Goal: Task Accomplishment & Management: Use online tool/utility

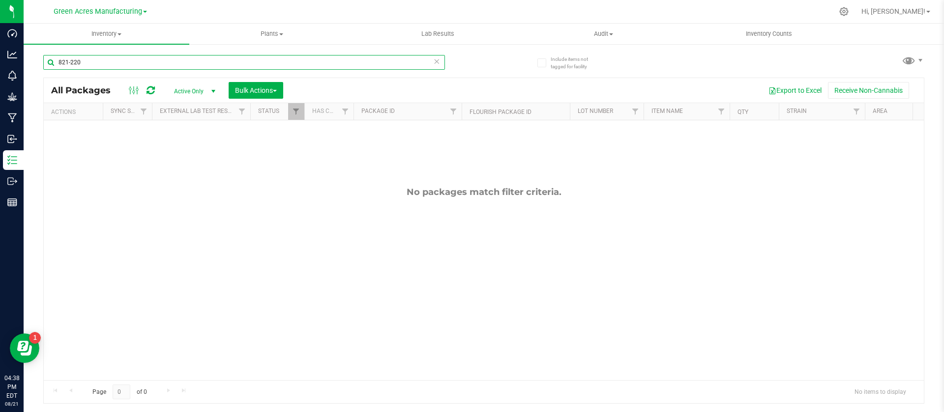
click at [83, 58] on input "821-220" at bounding box center [244, 62] width 402 height 15
type input "821-1030"
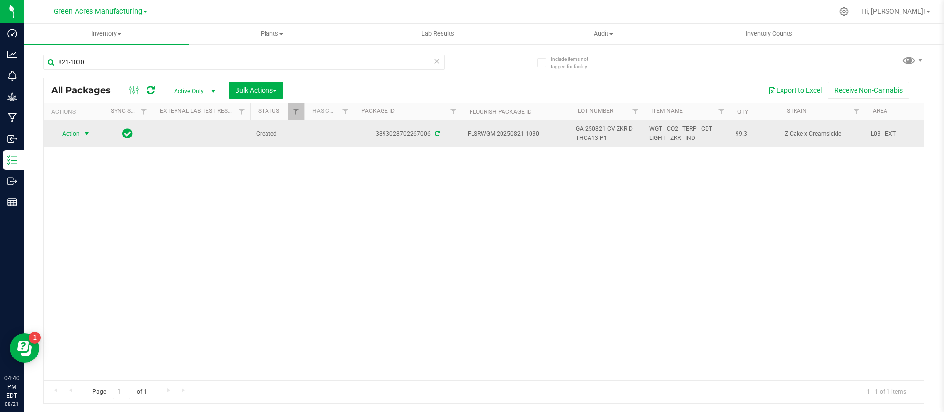
click at [64, 135] on span "Action" at bounding box center [67, 134] width 27 height 14
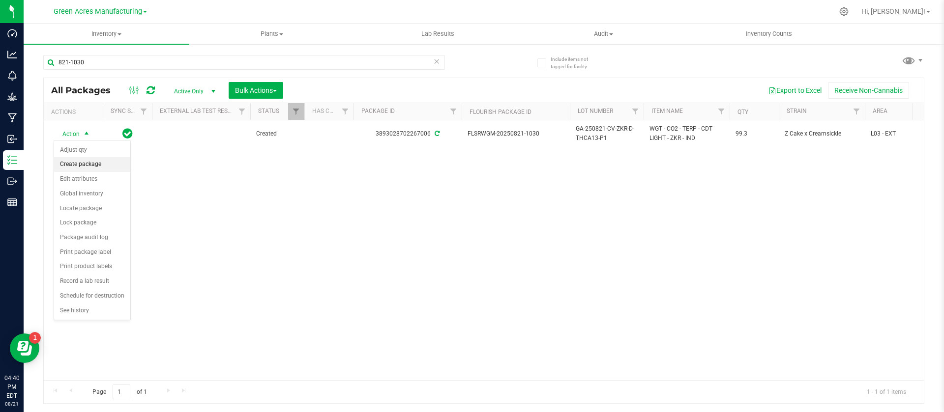
click at [87, 165] on li "Create package" at bounding box center [92, 164] width 76 height 15
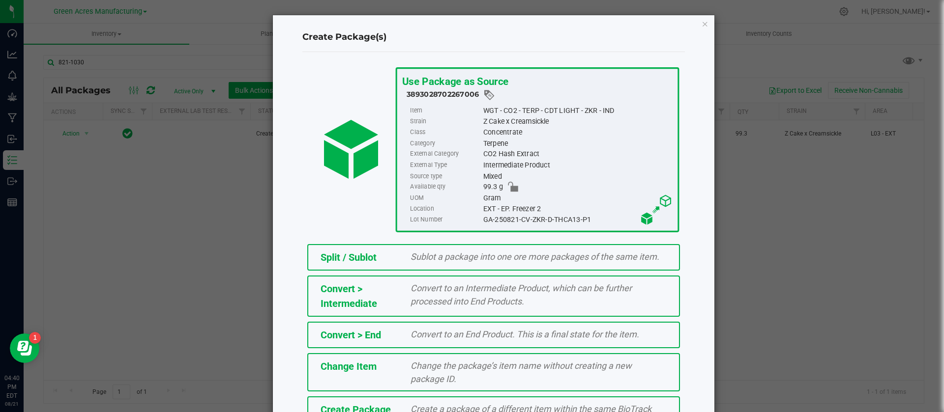
click at [527, 409] on span "Create a package of a different item within the same BioTrack phase." at bounding box center [530, 416] width 241 height 24
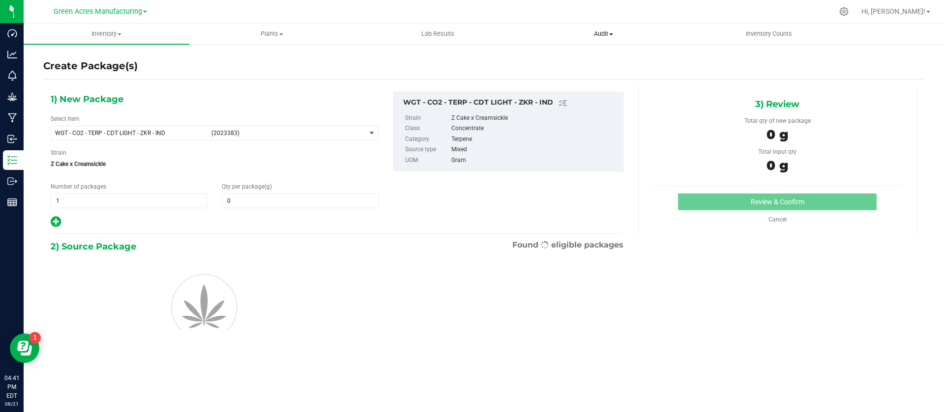
type input "0.0000"
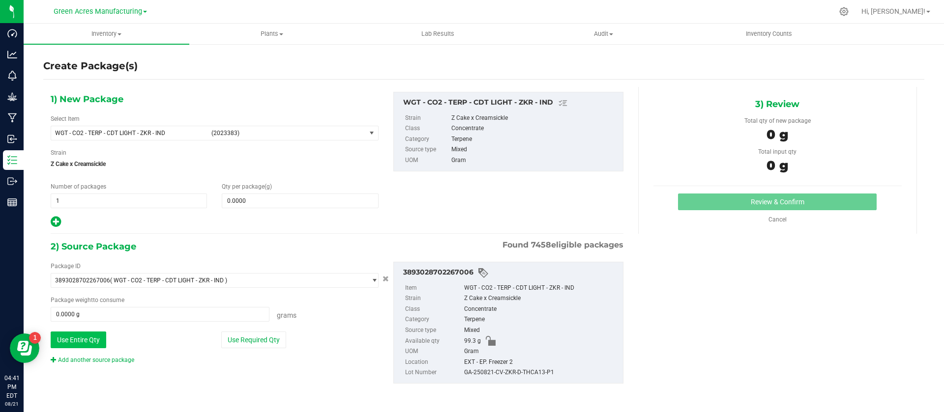
click at [78, 344] on button "Use Entire Qty" at bounding box center [79, 340] width 56 height 17
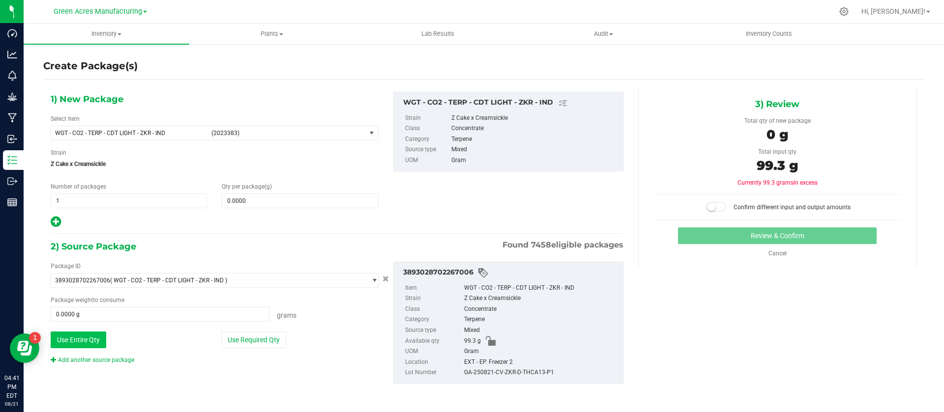
type input "99.3000 g"
click at [79, 359] on link "Add another source package" at bounding box center [93, 360] width 84 height 7
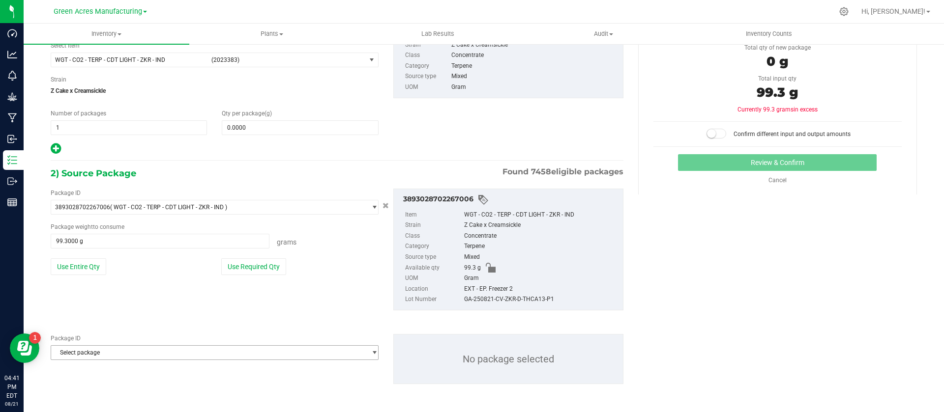
click at [154, 351] on span "Select package" at bounding box center [208, 353] width 315 height 14
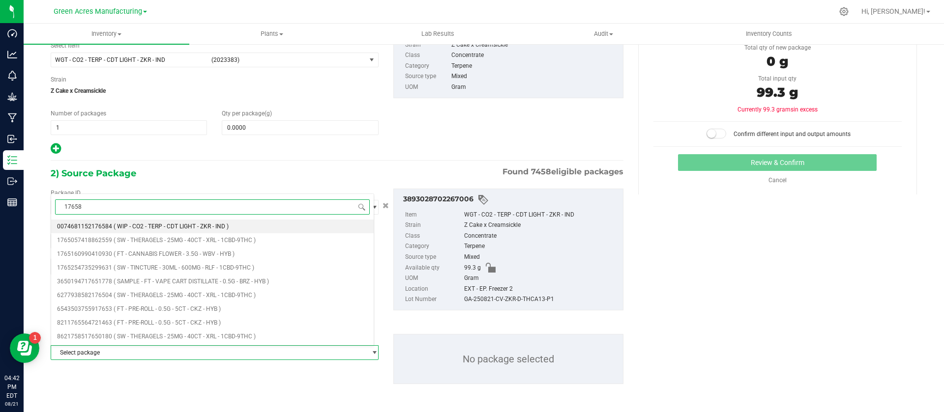
type input "176584"
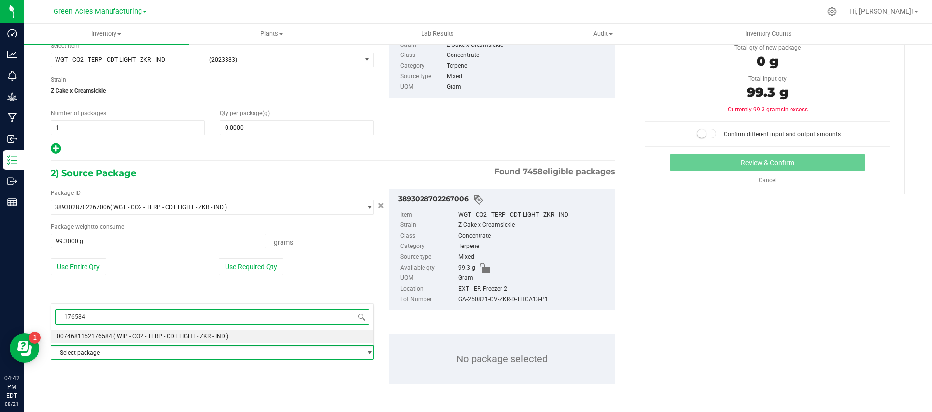
click at [144, 333] on span "( WIP - CO2 - TERP - CDT LIGHT - ZKR - IND )" at bounding box center [171, 336] width 115 height 7
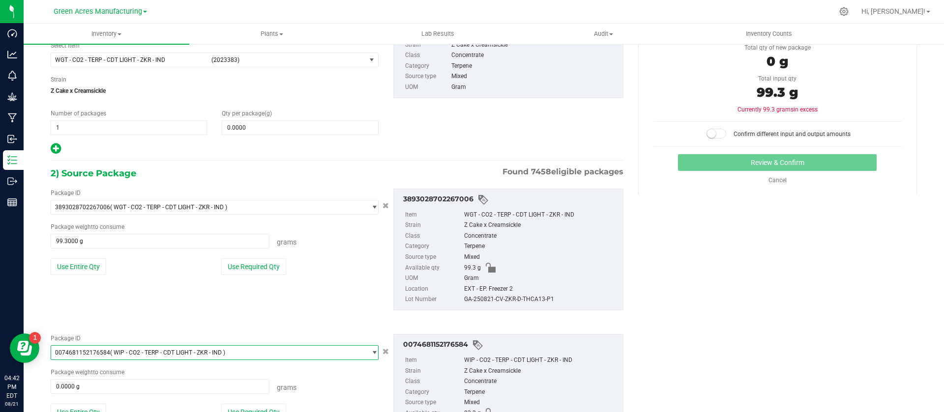
scroll to position [145, 0]
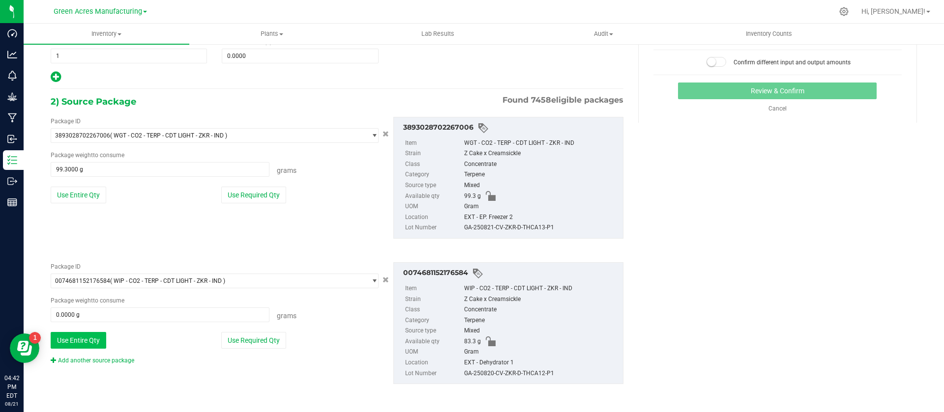
click at [99, 346] on button "Use Entire Qty" at bounding box center [79, 340] width 56 height 17
type input "83.3000 g"
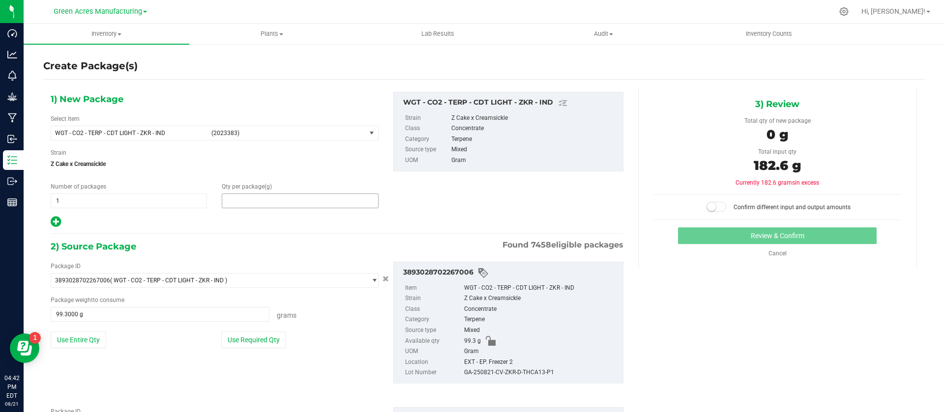
click at [239, 206] on span at bounding box center [300, 201] width 156 height 15
type input "0.0000"
click at [265, 204] on span at bounding box center [300, 201] width 156 height 15
paste input "143.1"
type input "143.1"
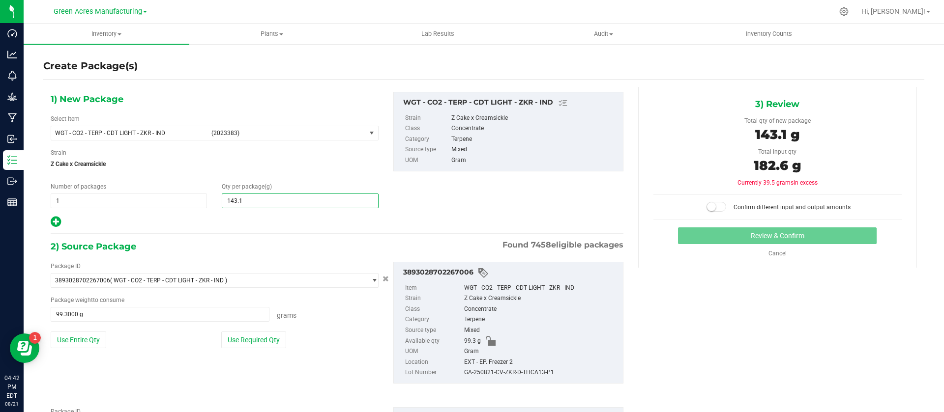
type input "143.1000"
click at [713, 203] on span at bounding box center [716, 207] width 20 height 10
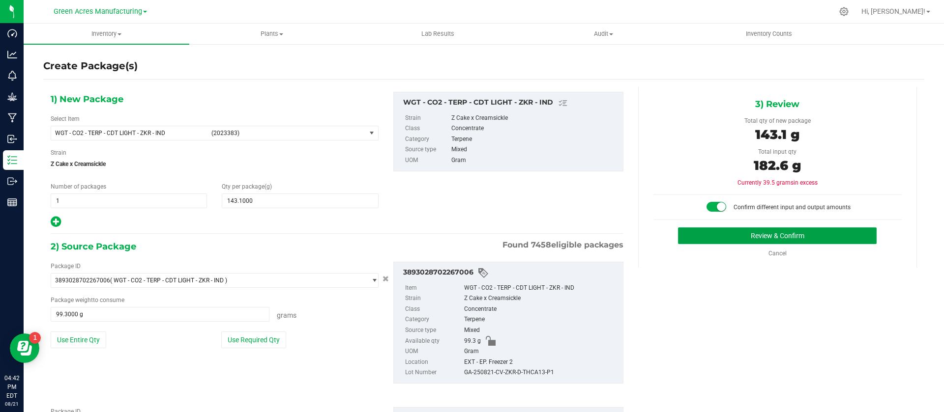
click at [716, 234] on button "Review & Confirm" at bounding box center [777, 236] width 199 height 17
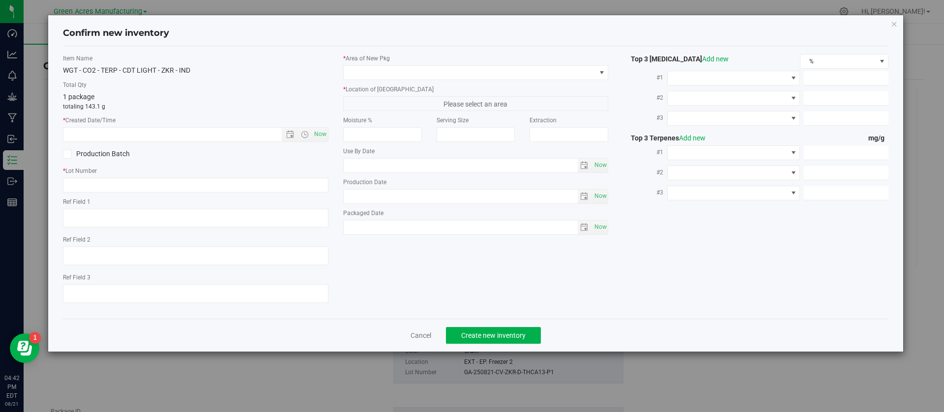
type textarea "21.3%/2.12% Terps"
type textarea ".172"
click at [893, 26] on icon "button" at bounding box center [894, 24] width 7 height 12
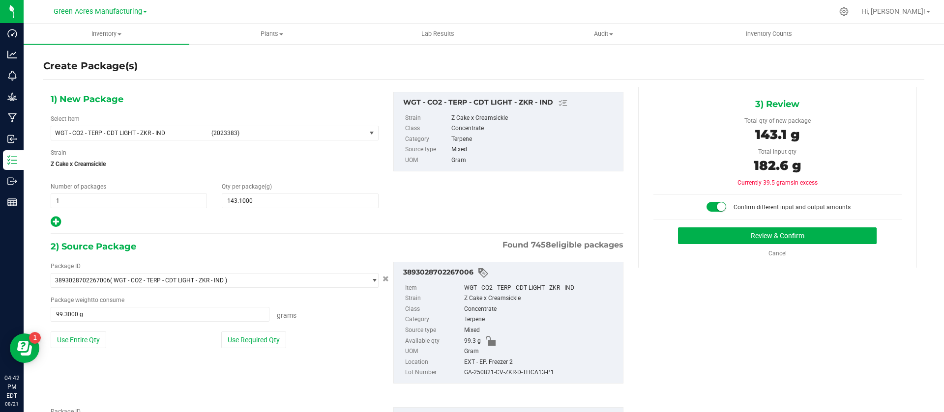
click at [531, 370] on div "GA-250821-CV-ZKR-D-THCA13-P1" at bounding box center [541, 373] width 154 height 11
copy div "GA-250821-CV-ZKR-D-THCA13-P1"
click at [731, 232] on button "Review & Confirm" at bounding box center [777, 236] width 199 height 17
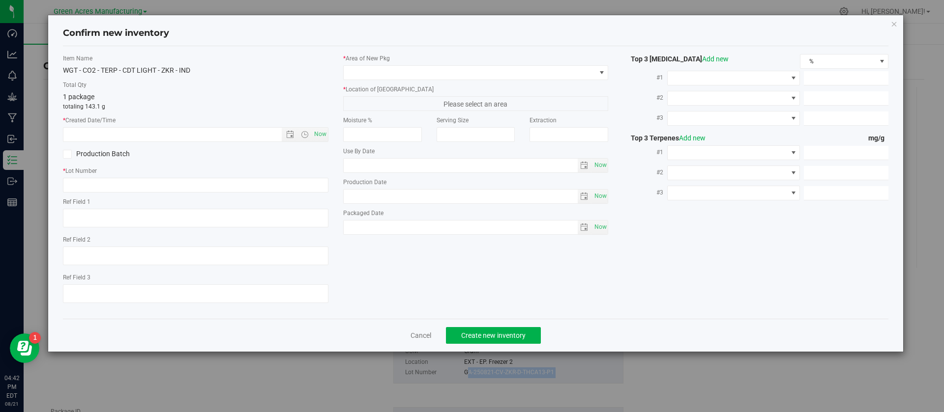
type textarea "21.3%/2.12% Terps"
type textarea ".172"
click at [320, 131] on span "Now" at bounding box center [320, 134] width 17 height 14
type input "[DATE] 4:42 PM"
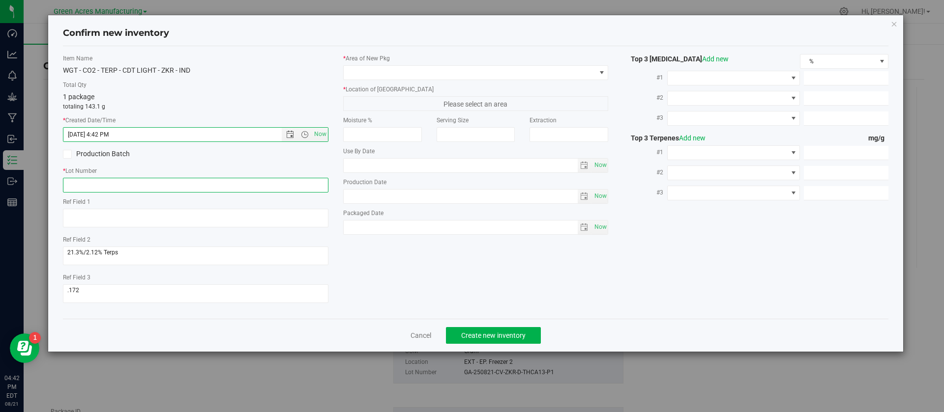
click at [273, 180] on input "text" at bounding box center [195, 185] width 265 height 15
paste input "GA-250821-CV-ZKR-D-THCA13-P1"
click at [142, 187] on input "GA-250821-CV-ZKR-D-THCA13-P1" at bounding box center [195, 185] width 265 height 15
type input "GA-250821-CV-ZKR-D-THCA12/13-P1"
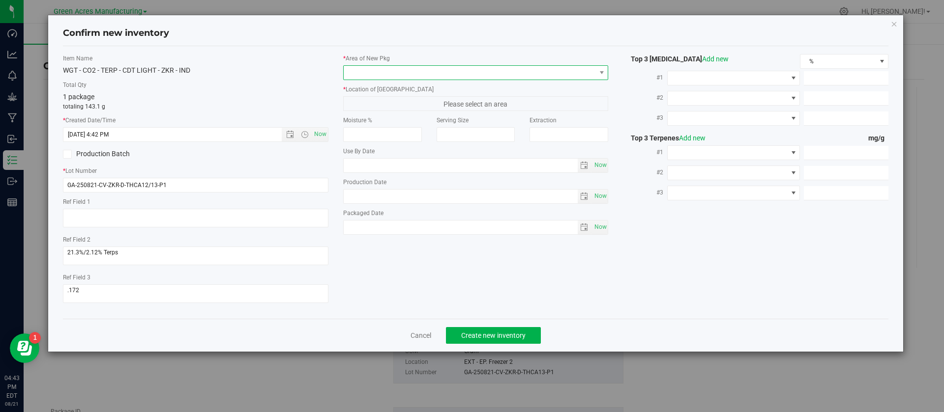
click at [370, 75] on span at bounding box center [470, 73] width 252 height 14
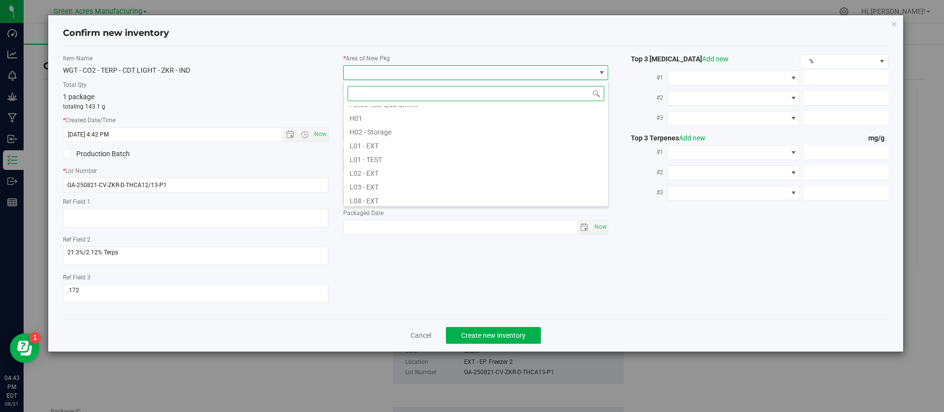
scroll to position [177, 0]
click at [371, 156] on li "L03 - EXT" at bounding box center [476, 156] width 264 height 14
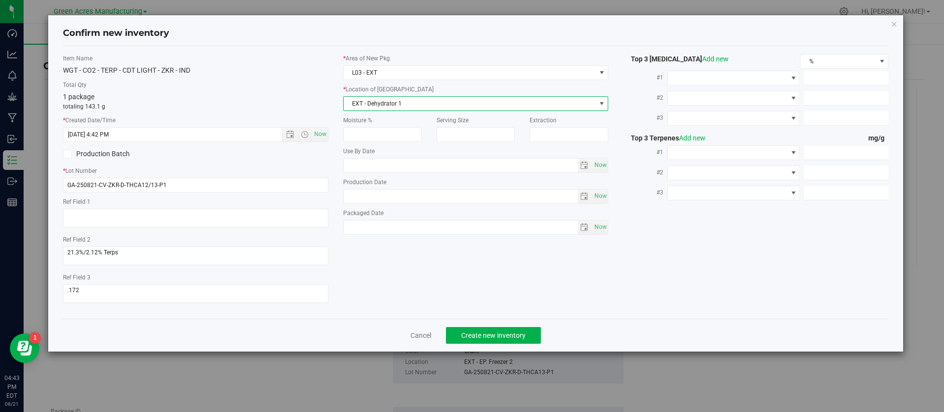
click at [376, 101] on span "EXT - Dehydrator 1" at bounding box center [470, 104] width 252 height 14
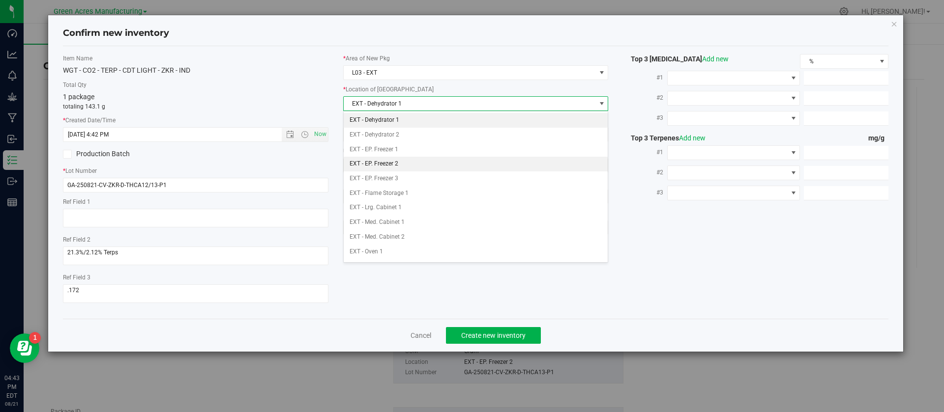
click at [393, 164] on li "EXT - EP. Freezer 2" at bounding box center [476, 164] width 264 height 15
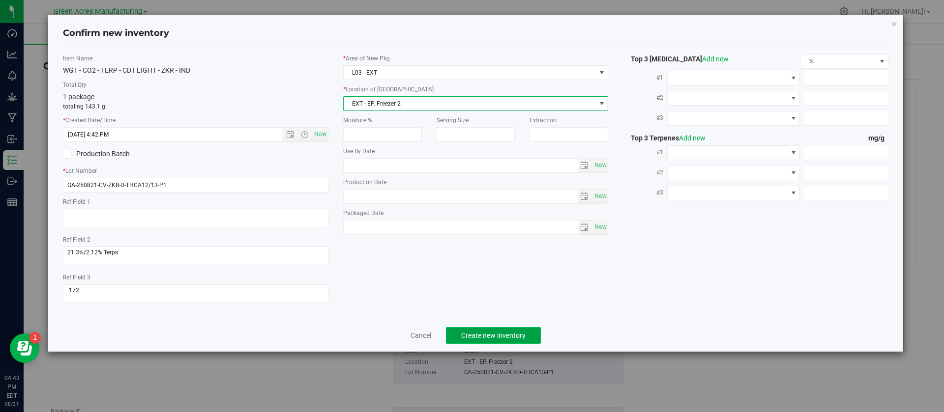
click at [476, 332] on span "Create new inventory" at bounding box center [493, 336] width 64 height 8
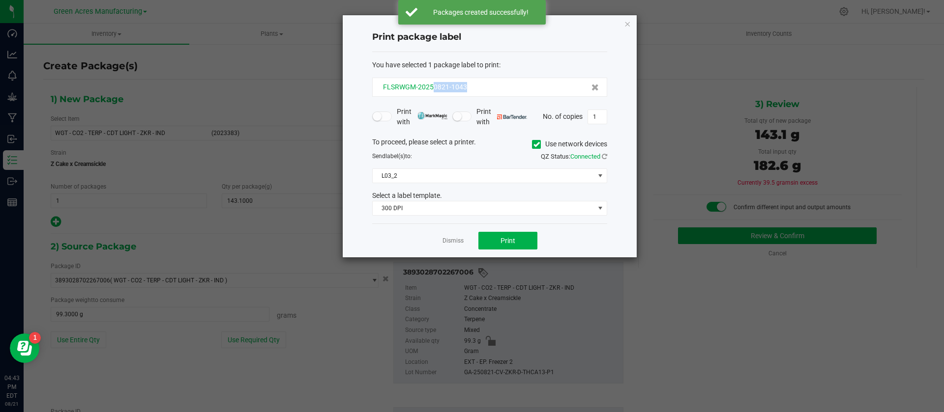
drag, startPoint x: 472, startPoint y: 89, endPoint x: 431, endPoint y: 91, distance: 40.8
click at [431, 91] on div "FLSRWGM-20250821-1043" at bounding box center [489, 87] width 218 height 10
copy span "0821-1043"
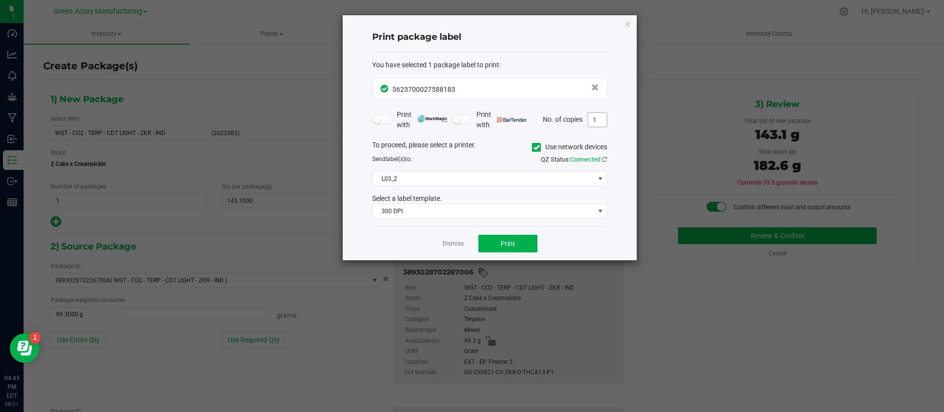
click at [596, 119] on input "1" at bounding box center [597, 120] width 19 height 14
type input "4"
click at [472, 182] on span "L03_2" at bounding box center [484, 179] width 222 height 14
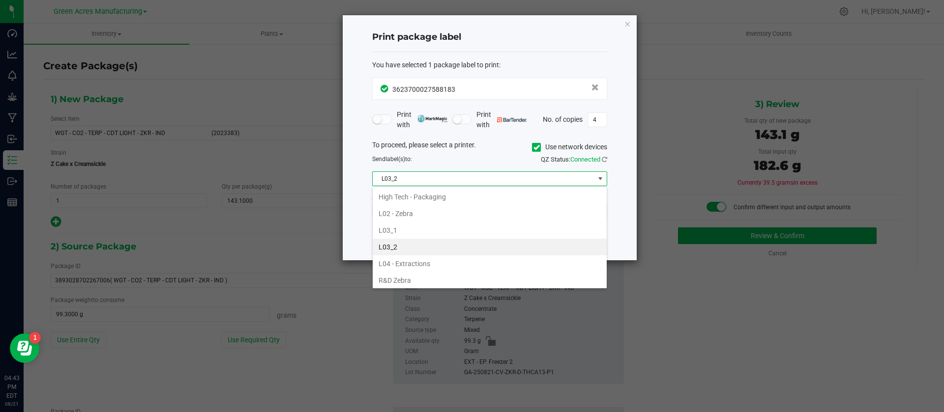
scroll to position [345, 0]
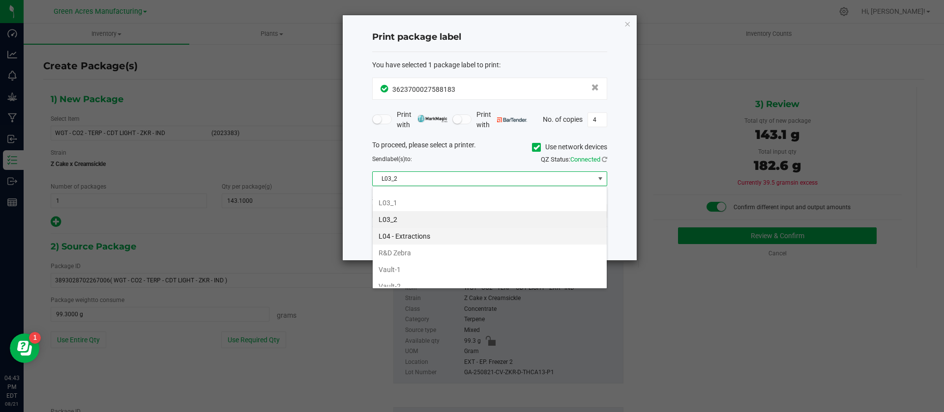
click at [443, 237] on li "L04 - Extractions" at bounding box center [490, 236] width 234 height 17
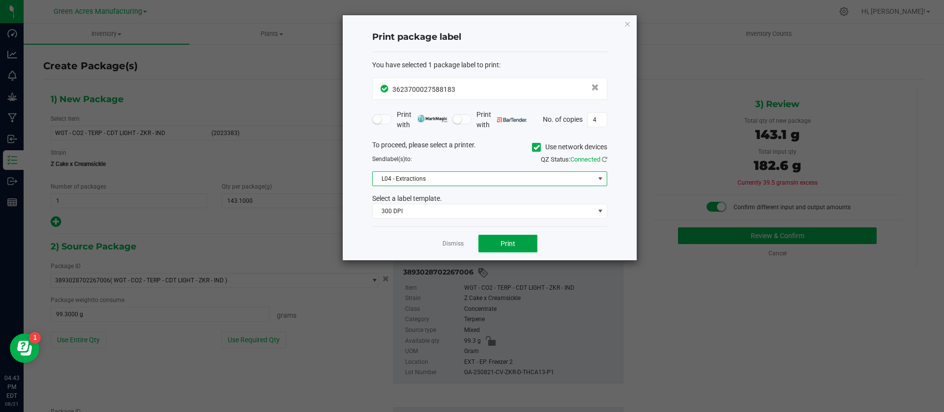
click at [496, 236] on button "Print" at bounding box center [507, 244] width 59 height 18
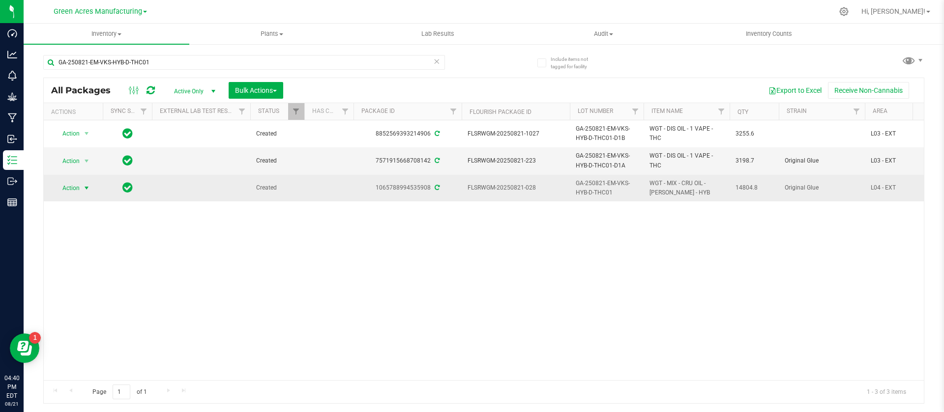
click at [66, 192] on span "Action" at bounding box center [67, 188] width 27 height 14
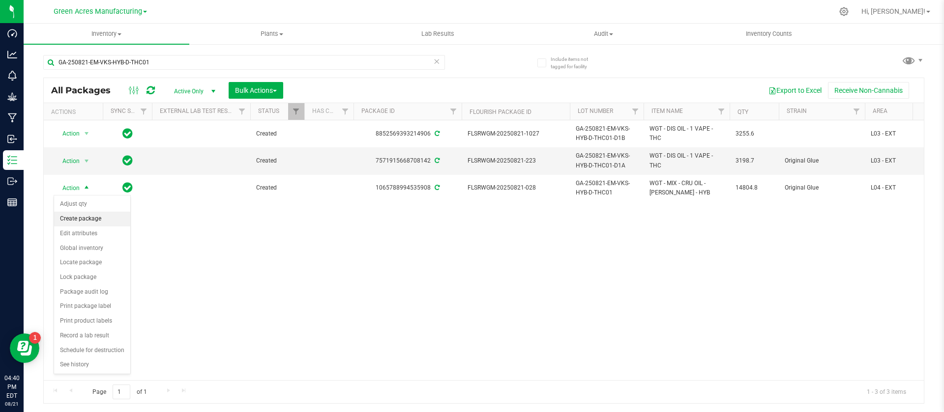
click at [73, 222] on li "Create package" at bounding box center [92, 219] width 76 height 15
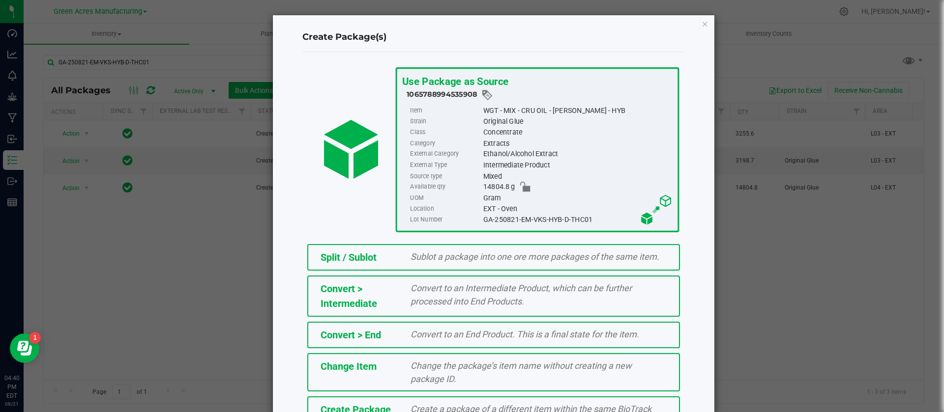
click at [428, 407] on span "Create a package of a different item within the same BioTrack phase." at bounding box center [530, 416] width 241 height 24
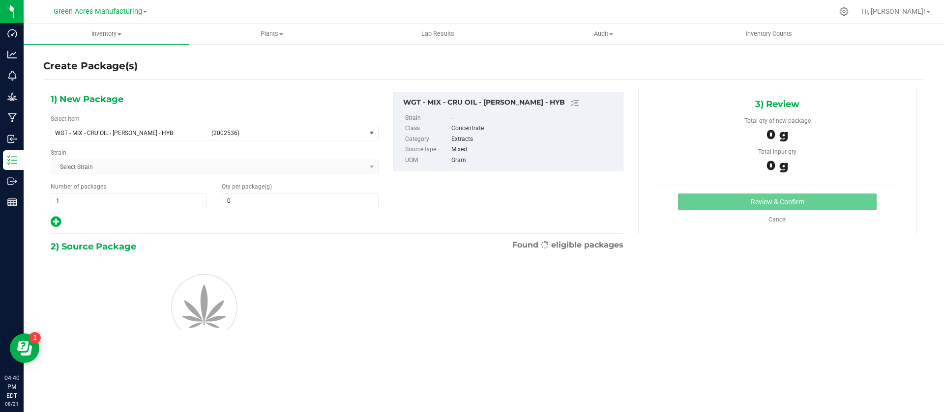
type input "0.0000"
click at [196, 130] on span "WGT - MIX - CRU OIL - DEVOL - HYB" at bounding box center [130, 133] width 150 height 7
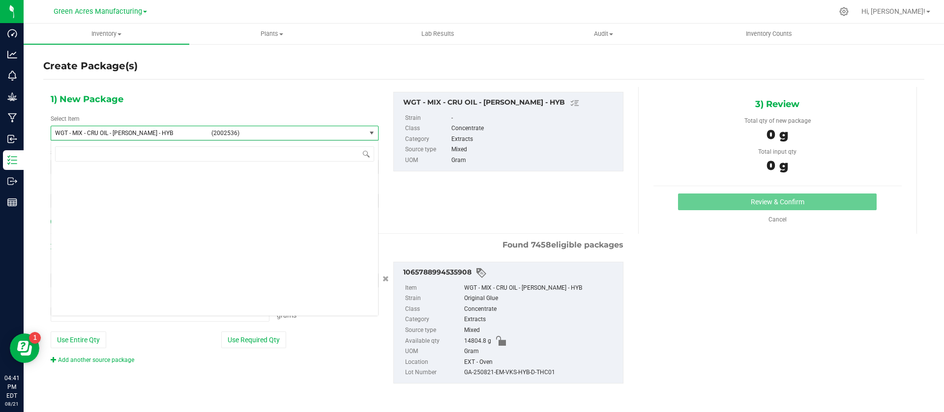
type input "0.0000 g"
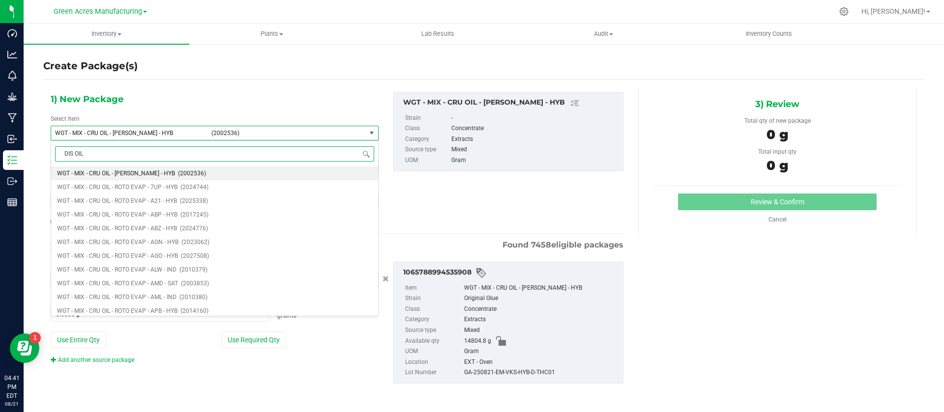
type input "DIS OIL"
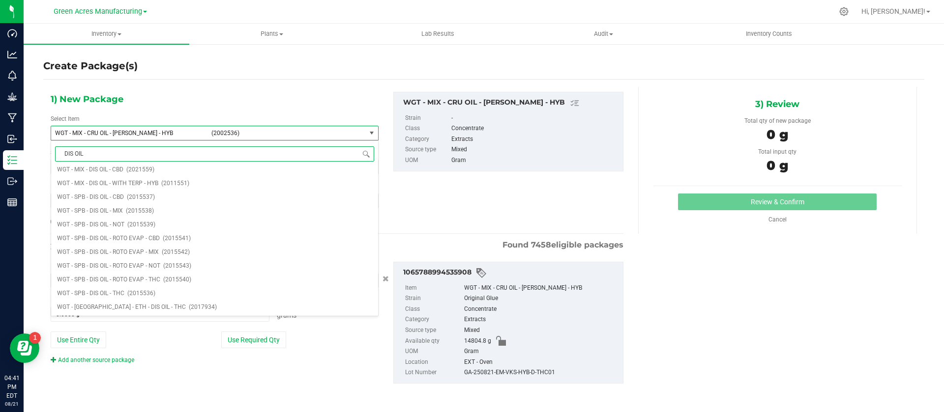
scroll to position [0, 0]
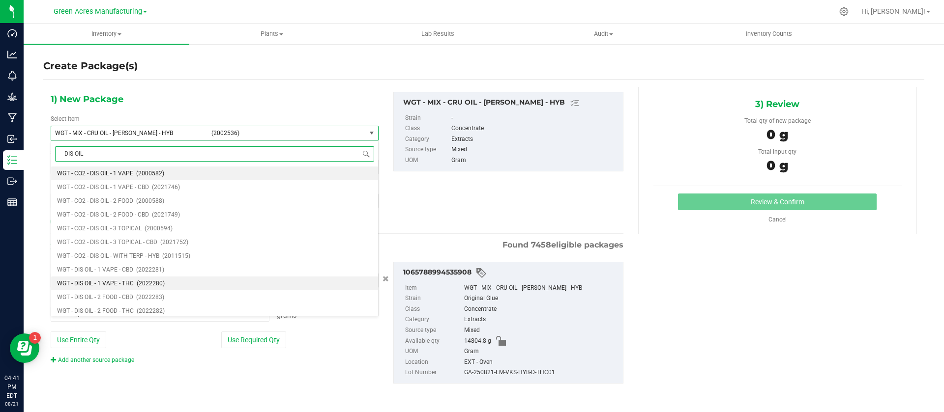
click at [157, 280] on span "(2022280)" at bounding box center [151, 283] width 28 height 7
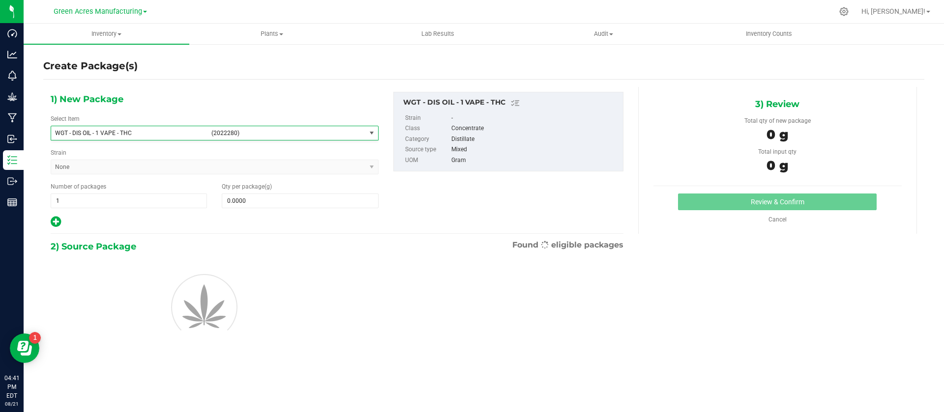
type input "0.0000"
click at [249, 198] on span at bounding box center [300, 201] width 156 height 15
paste input "3310.2"
type input "3310.2"
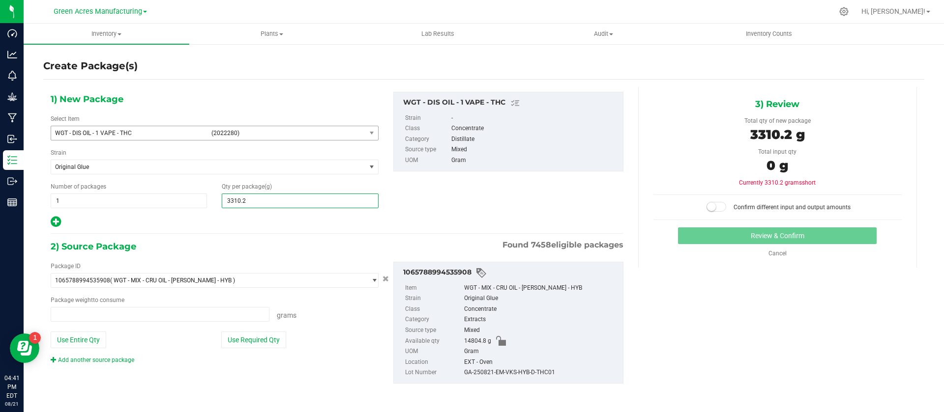
type input "0.0000 g"
type input "3,310.2000"
click at [253, 337] on button "Use Required Qty" at bounding box center [253, 340] width 65 height 17
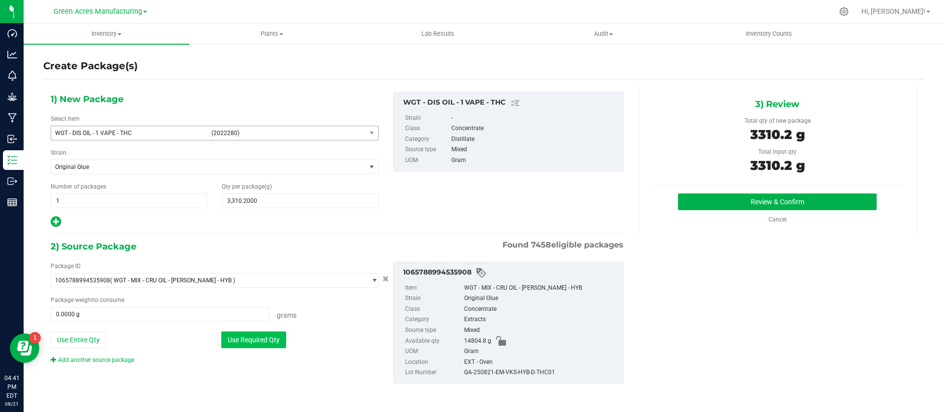
type input "3310.2000 g"
click at [749, 200] on button "Review & Confirm" at bounding box center [777, 202] width 199 height 17
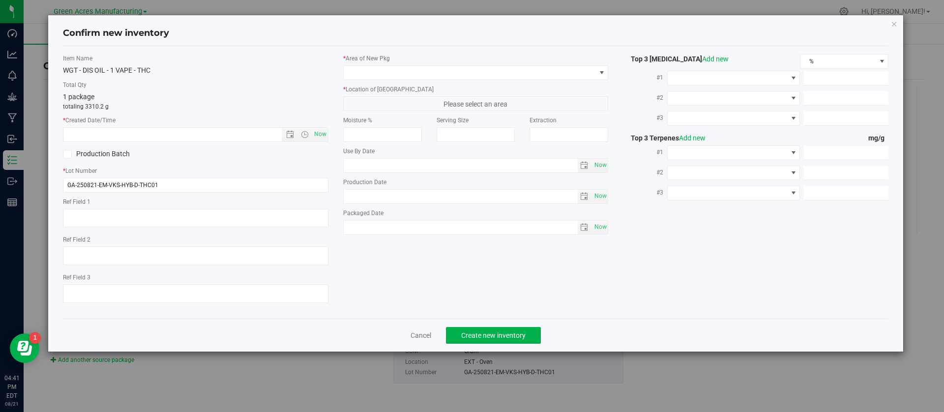
type textarea "EXT"
click at [325, 132] on span "Now" at bounding box center [320, 134] width 17 height 14
type input "8/21/2025 4:41 PM"
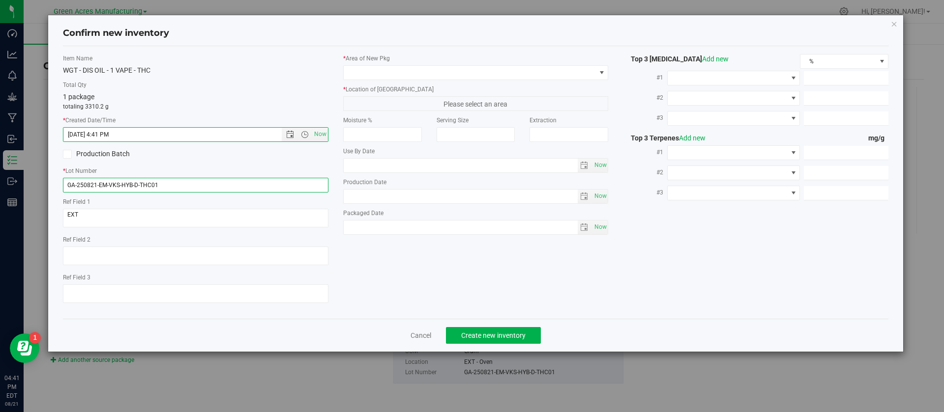
click at [255, 178] on input "GA-250821-EM-VKS-HYB-D-THC01" at bounding box center [195, 185] width 265 height 15
type input "GA-250821-EM-VKS-HYB-D-THC01-D1C"
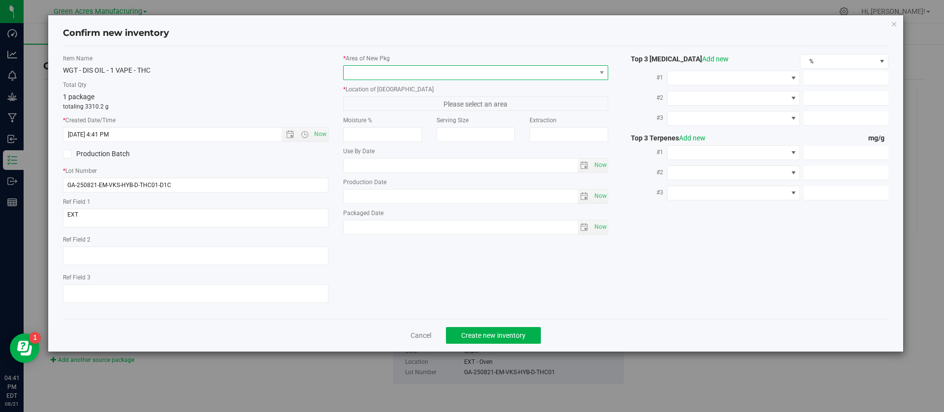
click at [422, 76] on span at bounding box center [470, 73] width 252 height 14
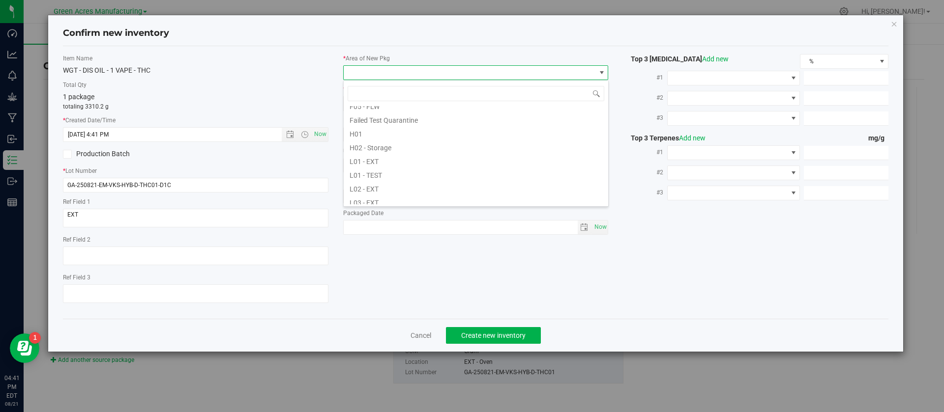
scroll to position [147, 0]
click at [397, 184] on li "L03 - EXT" at bounding box center [476, 186] width 264 height 14
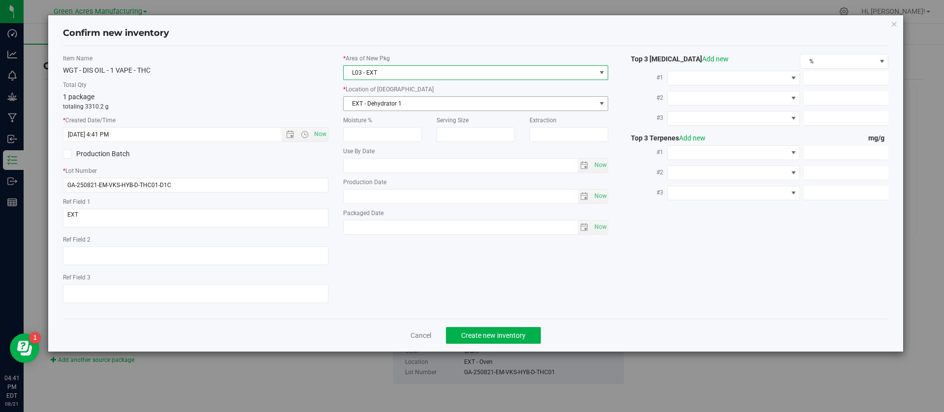
click at [377, 101] on span "EXT - Dehydrator 1" at bounding box center [470, 104] width 252 height 14
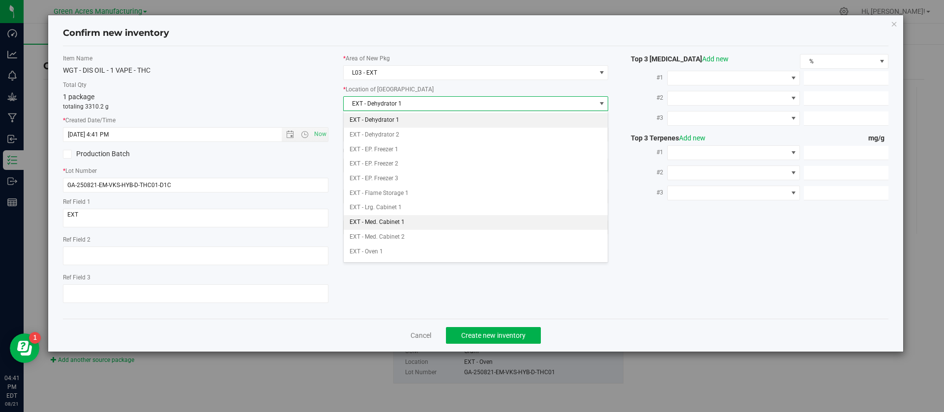
click at [409, 219] on li "EXT - Med. Cabinet 1" at bounding box center [476, 222] width 264 height 15
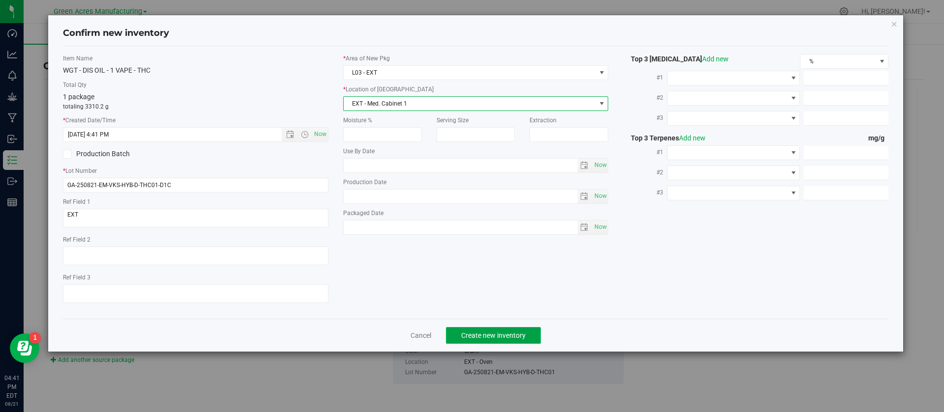
click at [474, 337] on span "Create new inventory" at bounding box center [493, 336] width 64 height 8
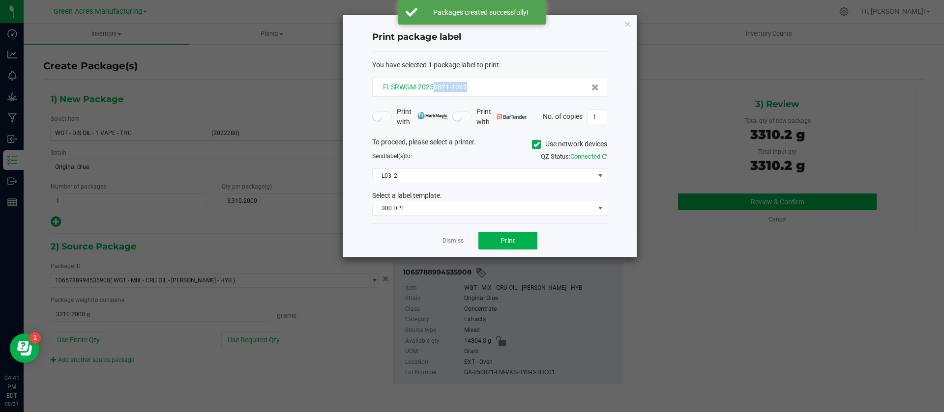
drag, startPoint x: 477, startPoint y: 90, endPoint x: 432, endPoint y: 86, distance: 44.9
click at [432, 86] on div "FLSRWGM-20250821-1041" at bounding box center [489, 87] width 218 height 10
copy span "0821-1041"
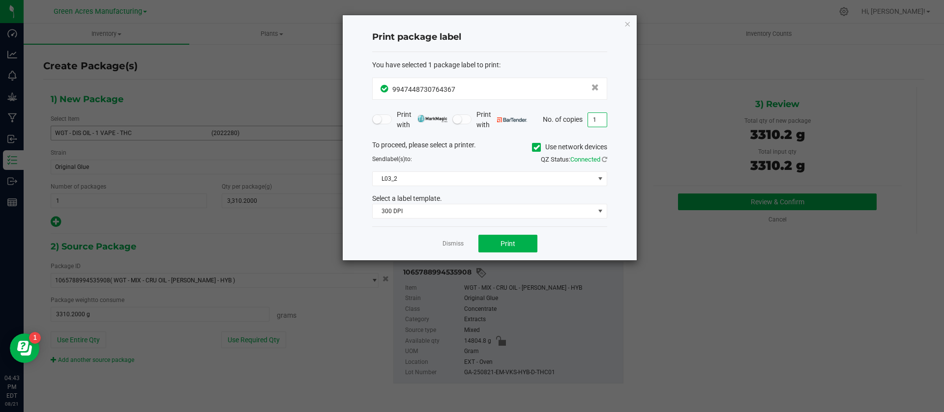
click at [600, 123] on input "1" at bounding box center [597, 120] width 19 height 14
type input "2"
click at [431, 173] on span "L03_2" at bounding box center [484, 179] width 222 height 14
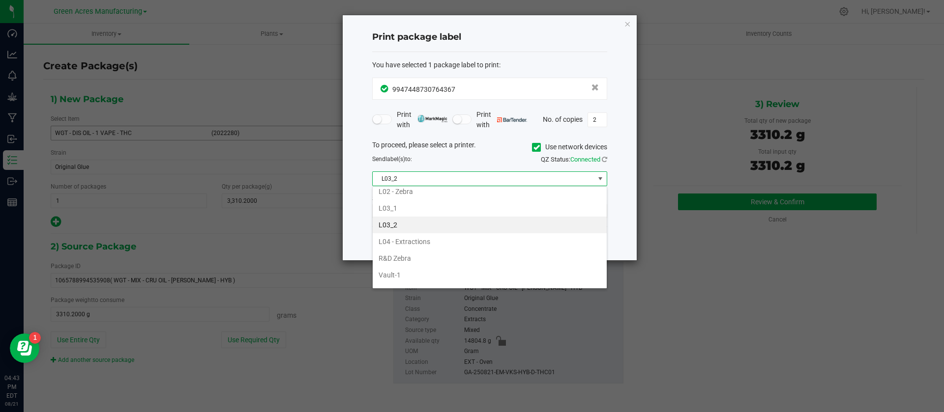
scroll to position [345, 0]
click at [454, 234] on li "L04 - Extractions" at bounding box center [490, 236] width 234 height 17
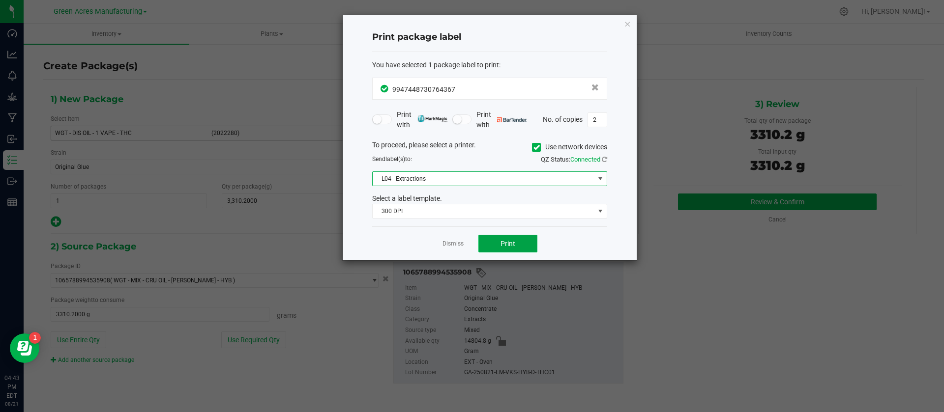
click at [489, 240] on button "Print" at bounding box center [507, 244] width 59 height 18
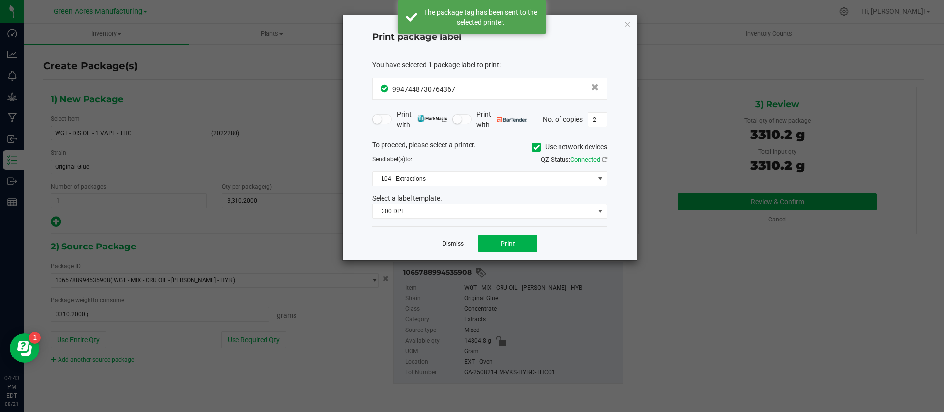
click at [451, 248] on link "Dismiss" at bounding box center [452, 244] width 21 height 8
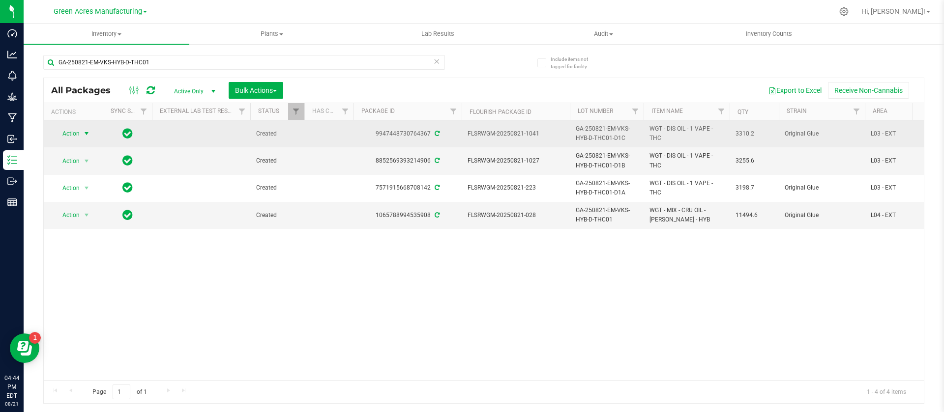
click at [71, 135] on span "Action" at bounding box center [67, 134] width 27 height 14
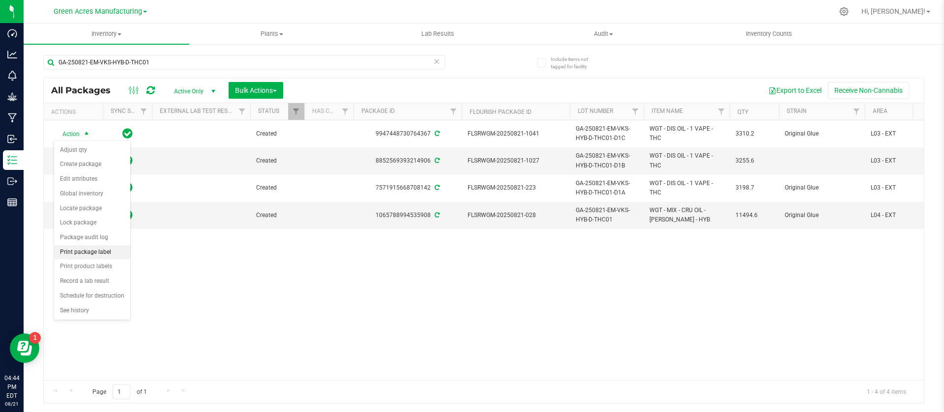
click at [88, 248] on li "Print package label" at bounding box center [92, 252] width 76 height 15
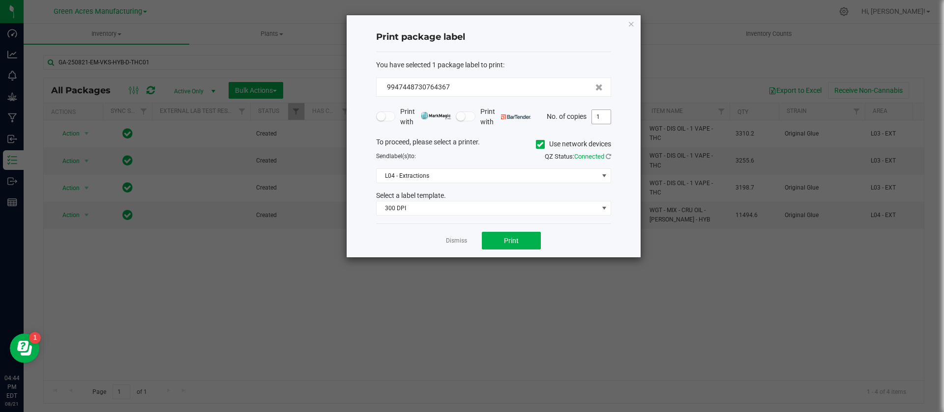
click at [603, 115] on input "1" at bounding box center [601, 117] width 19 height 14
type input "2"
click at [507, 242] on span "Print" at bounding box center [511, 241] width 15 height 8
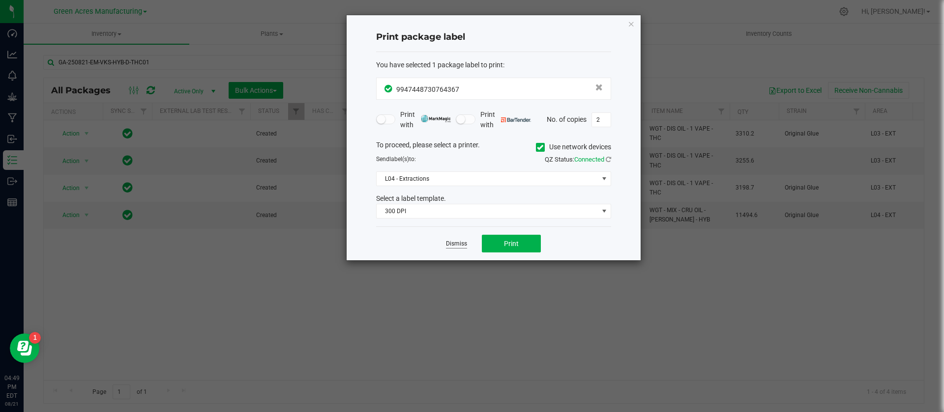
click at [450, 245] on link "Dismiss" at bounding box center [456, 244] width 21 height 8
